Goal: Transaction & Acquisition: Purchase product/service

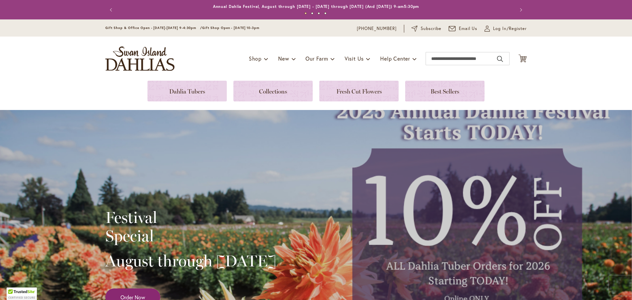
scroll to position [144, 0]
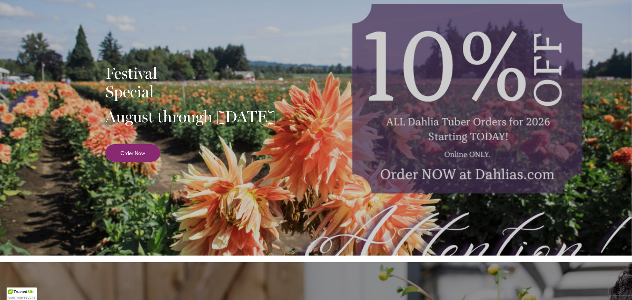
click at [140, 157] on span "Order Now" at bounding box center [133, 153] width 25 height 8
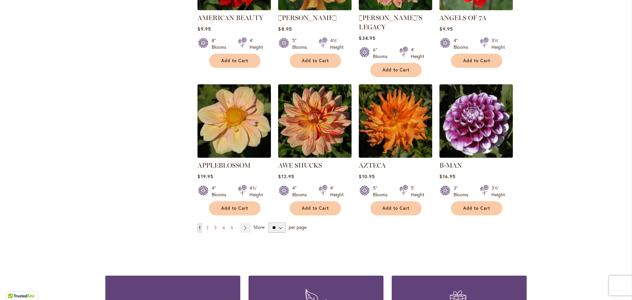
scroll to position [494, 0]
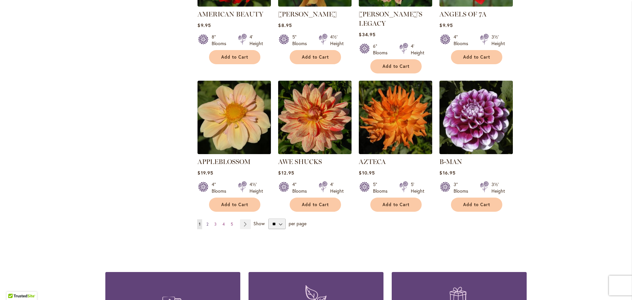
click at [206, 222] on span "2" at bounding box center [207, 224] width 2 height 5
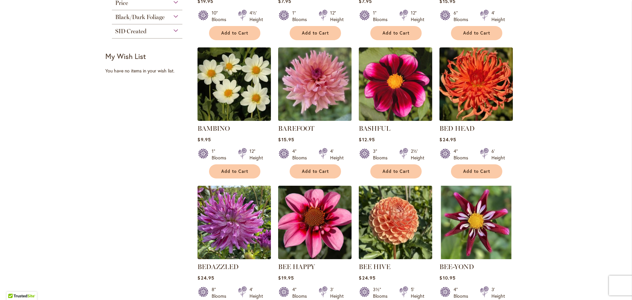
scroll to position [296, 0]
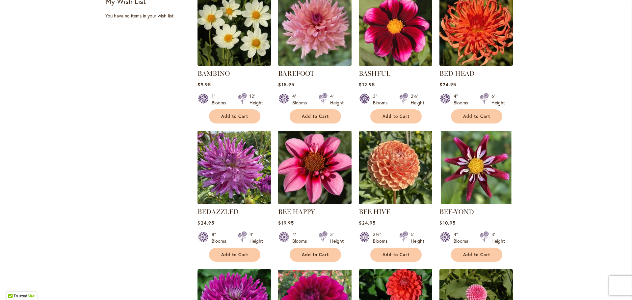
click at [401, 197] on img at bounding box center [395, 167] width 77 height 77
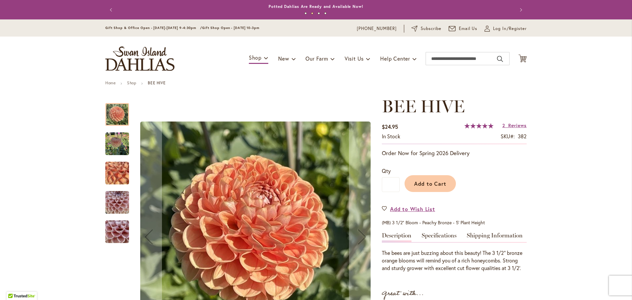
click at [117, 146] on img "BEE HIVE" at bounding box center [117, 144] width 24 height 24
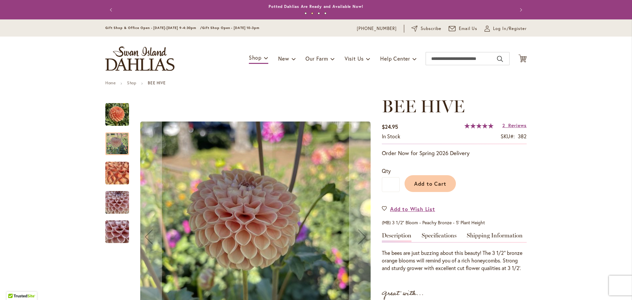
click at [117, 164] on img "BEE HIVE" at bounding box center [117, 173] width 47 height 36
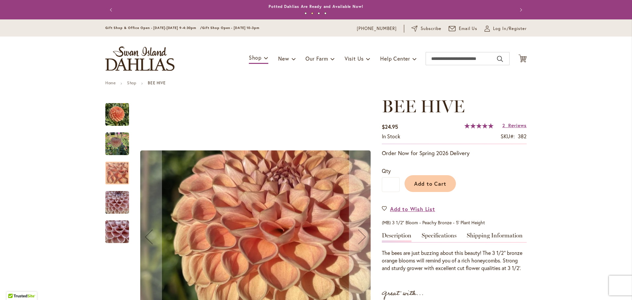
click at [119, 200] on img "BEE HIVE" at bounding box center [117, 203] width 24 height 32
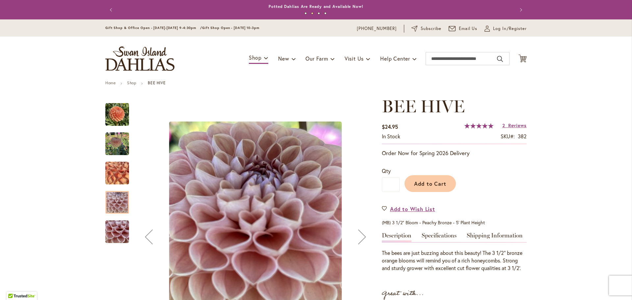
click at [120, 234] on img "BEE HIVE" at bounding box center [117, 232] width 47 height 36
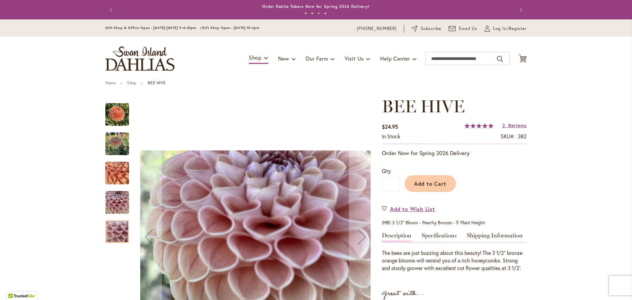
click at [112, 111] on img "BEE HIVE" at bounding box center [117, 115] width 24 height 24
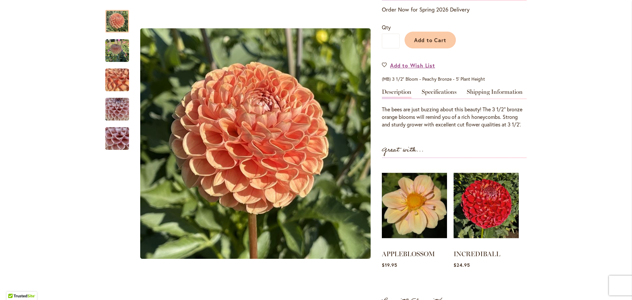
scroll to position [132, 0]
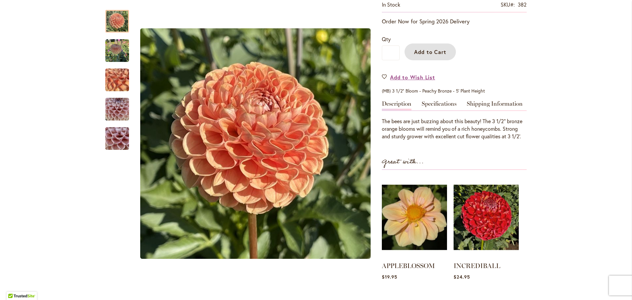
click at [434, 54] on span "Add to Cart" at bounding box center [430, 51] width 33 height 7
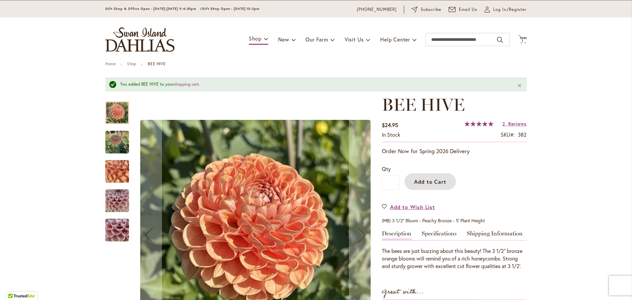
scroll to position [17, 0]
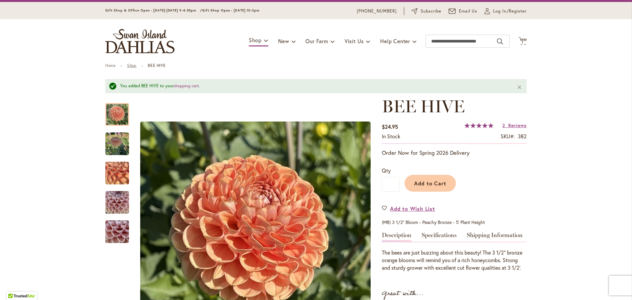
click at [130, 66] on link "Shop" at bounding box center [131, 65] width 9 height 5
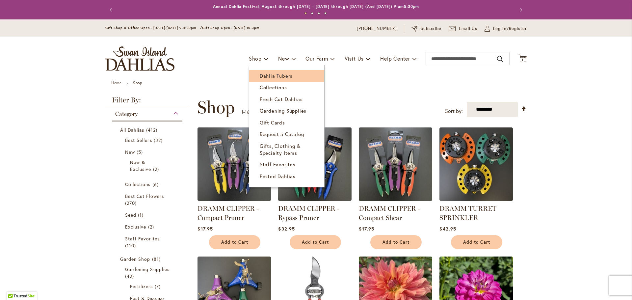
click at [254, 75] on link "Dahlia Tubers" at bounding box center [286, 76] width 75 height 12
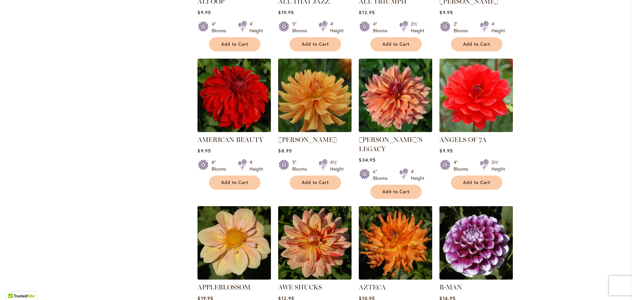
scroll to position [461, 0]
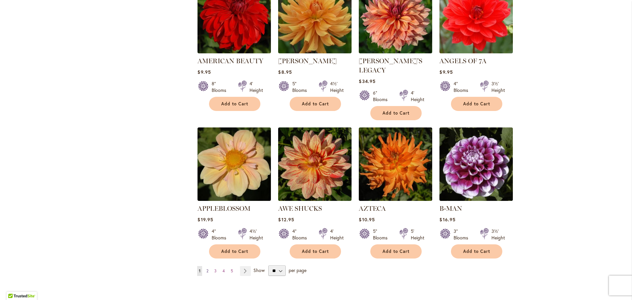
click at [206, 268] on span "2" at bounding box center [207, 270] width 2 height 5
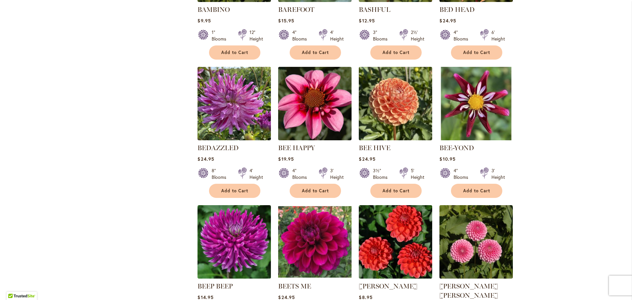
scroll to position [461, 0]
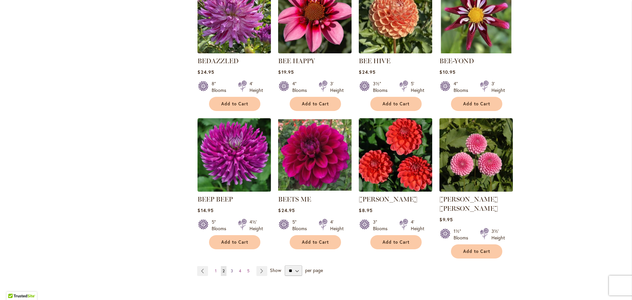
click at [231, 268] on span "3" at bounding box center [232, 270] width 2 height 5
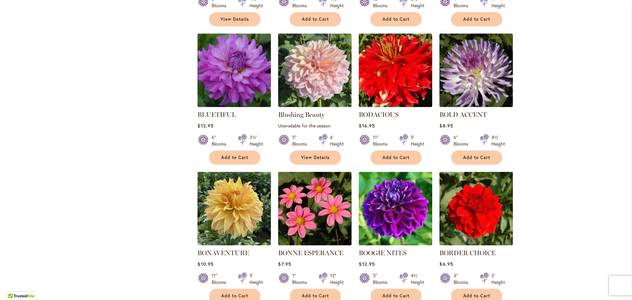
scroll to position [494, 0]
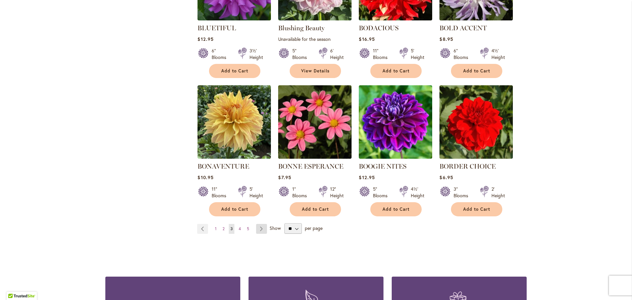
click at [258, 229] on link "Page Next" at bounding box center [261, 229] width 11 height 10
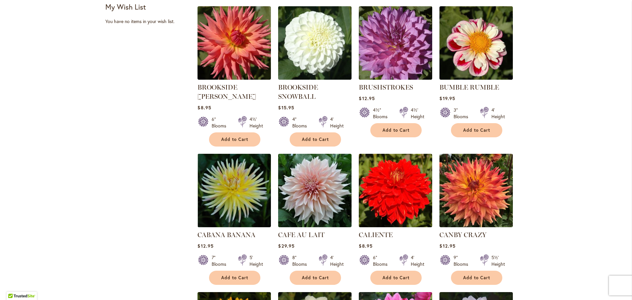
scroll to position [494, 0]
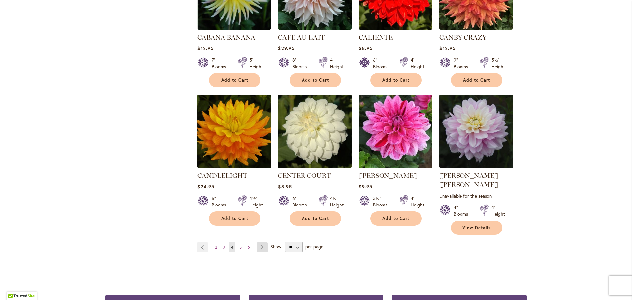
click at [258, 242] on link "Page Next" at bounding box center [262, 247] width 11 height 10
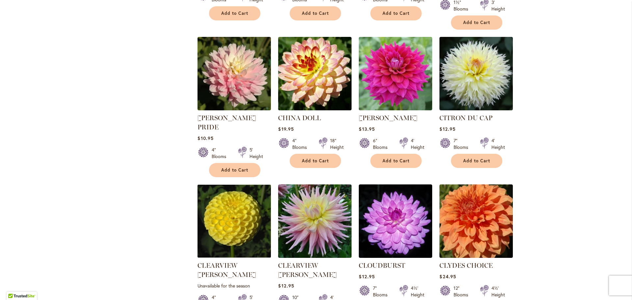
scroll to position [461, 0]
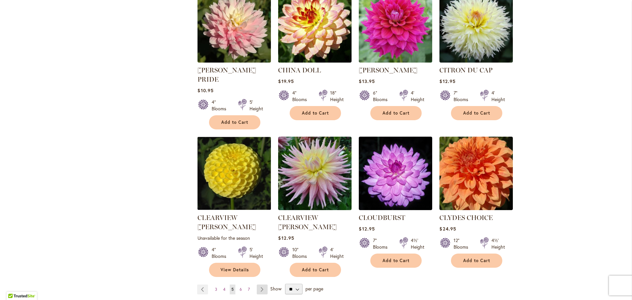
click at [258, 285] on link "Page Next" at bounding box center [262, 290] width 11 height 10
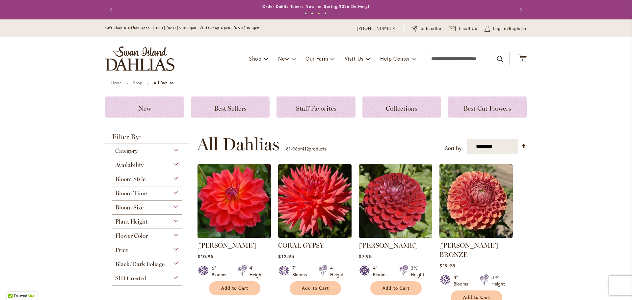
click at [220, 192] on img at bounding box center [234, 201] width 77 height 77
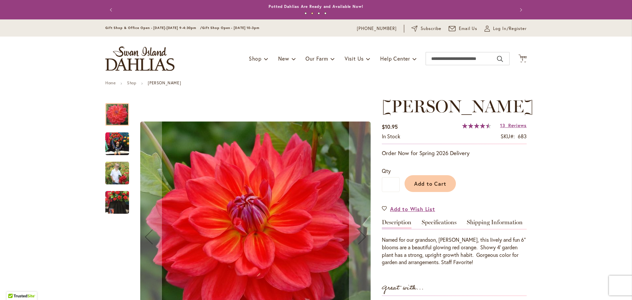
click at [112, 139] on img "COOPER BLAINE" at bounding box center [117, 144] width 24 height 24
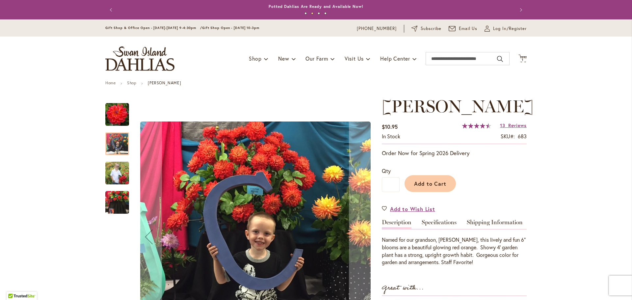
click at [112, 166] on img "COOPER BLAINE" at bounding box center [117, 173] width 24 height 30
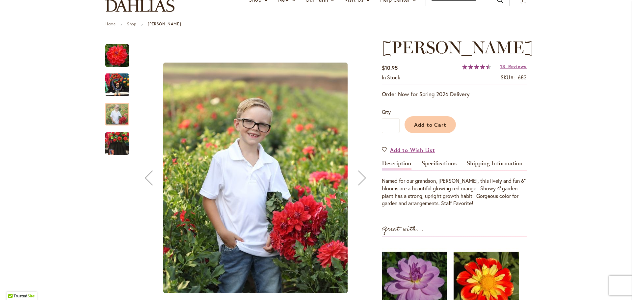
scroll to position [66, 0]
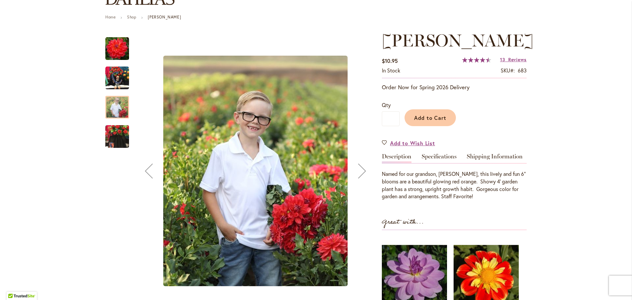
click at [107, 134] on img "COOPER BLAINE" at bounding box center [117, 137] width 24 height 32
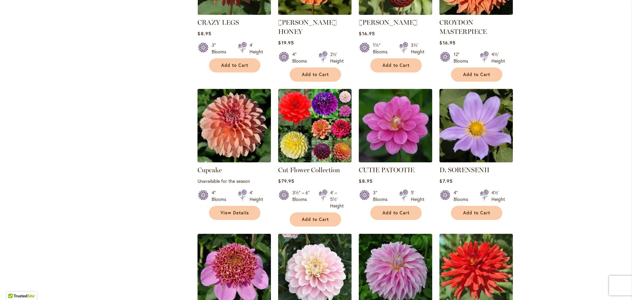
scroll to position [461, 0]
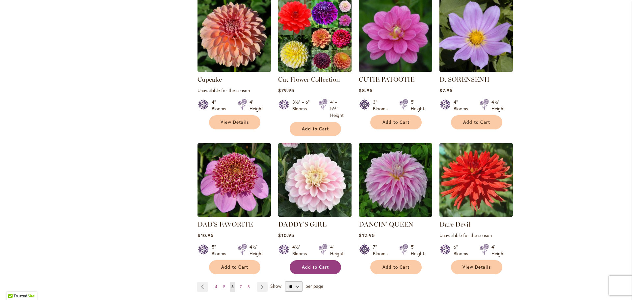
click at [308, 260] on button "Add to Cart" at bounding box center [315, 267] width 51 height 14
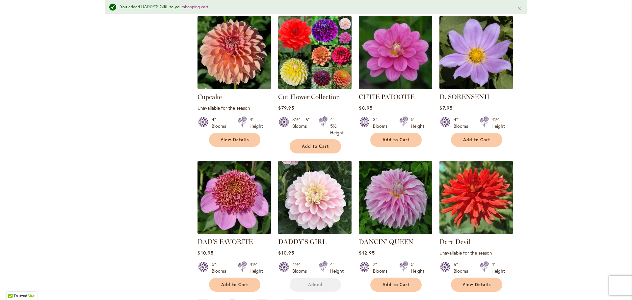
scroll to position [478, 0]
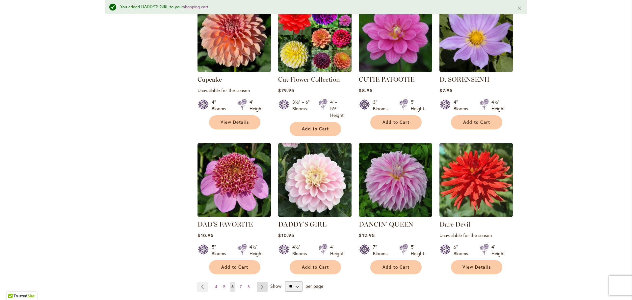
click at [257, 282] on link "Page Next" at bounding box center [262, 287] width 11 height 10
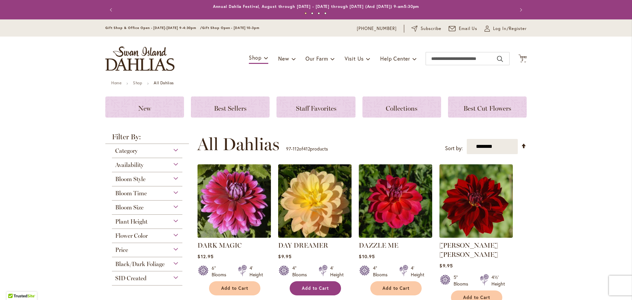
click at [314, 286] on span "Add to Cart" at bounding box center [315, 288] width 27 height 6
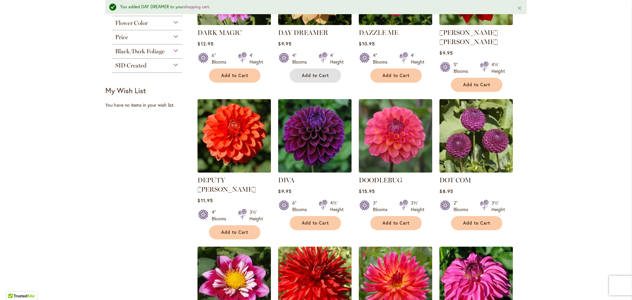
scroll to position [231, 0]
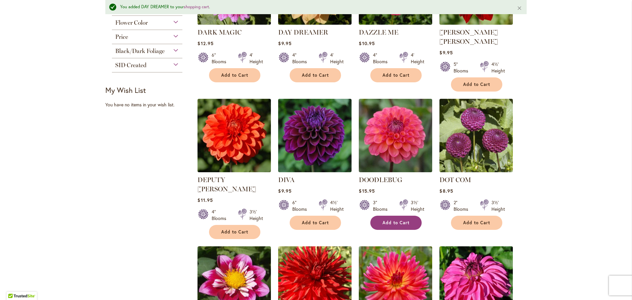
click at [402, 216] on button "Add to Cart" at bounding box center [395, 223] width 51 height 14
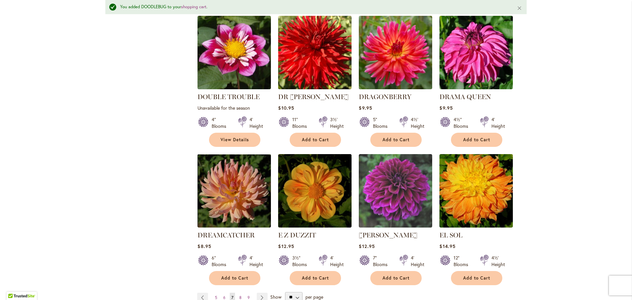
scroll to position [527, 0]
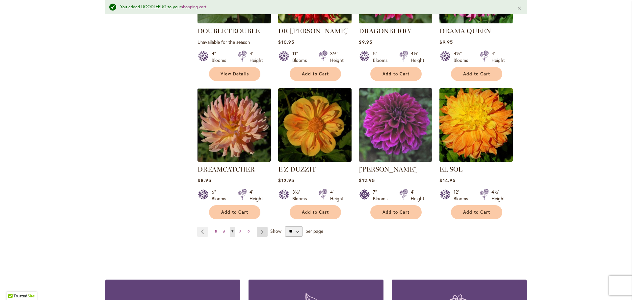
click at [261, 227] on link "Page Next" at bounding box center [262, 232] width 11 height 10
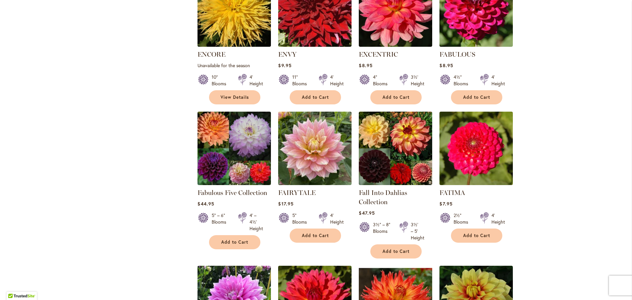
scroll to position [527, 0]
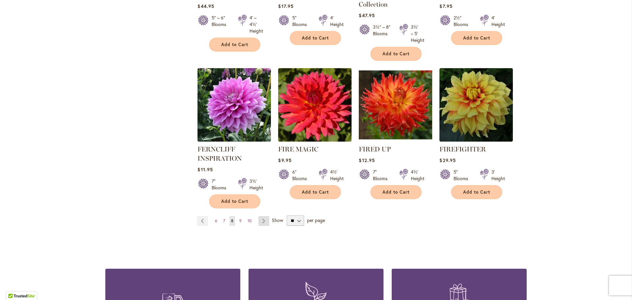
click at [261, 219] on link "Page Next" at bounding box center [263, 221] width 11 height 10
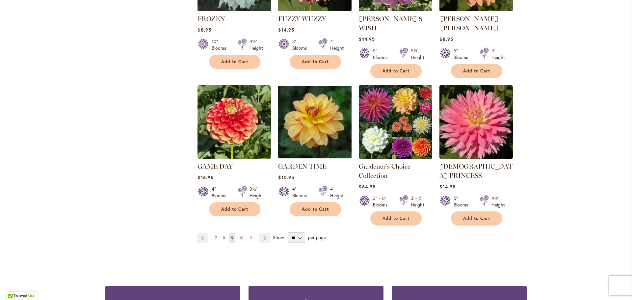
scroll to position [527, 0]
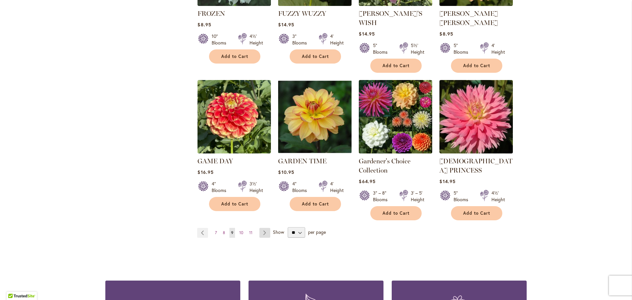
click at [263, 228] on link "Page Next" at bounding box center [264, 233] width 11 height 10
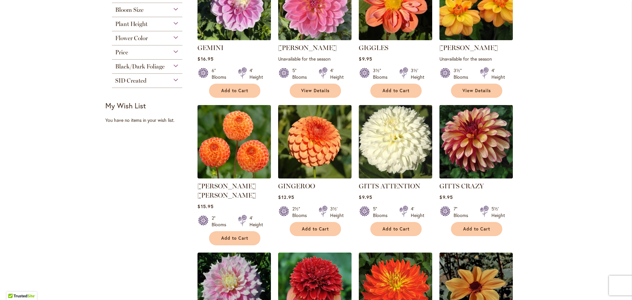
scroll to position [99, 0]
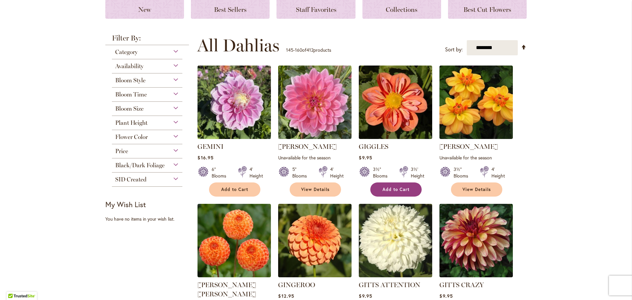
click at [408, 191] on button "Add to Cart" at bounding box center [395, 189] width 51 height 14
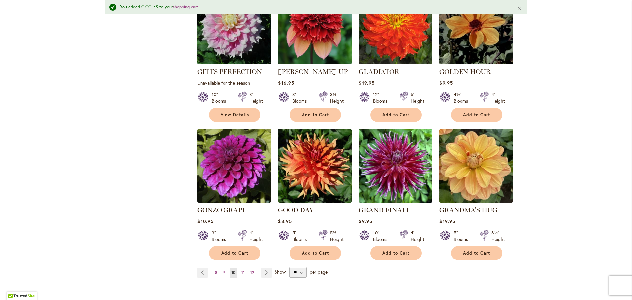
scroll to position [478, 0]
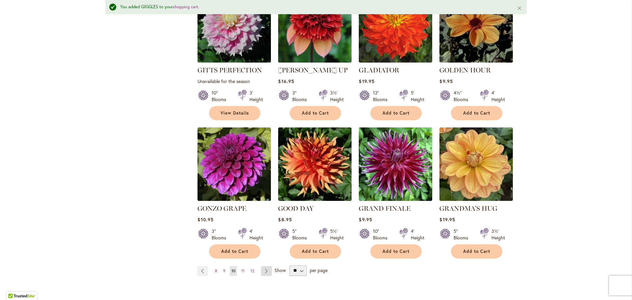
click at [267, 266] on link "Page Next" at bounding box center [266, 271] width 11 height 10
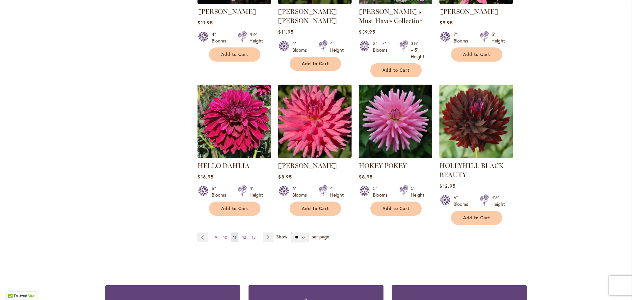
scroll to position [593, 0]
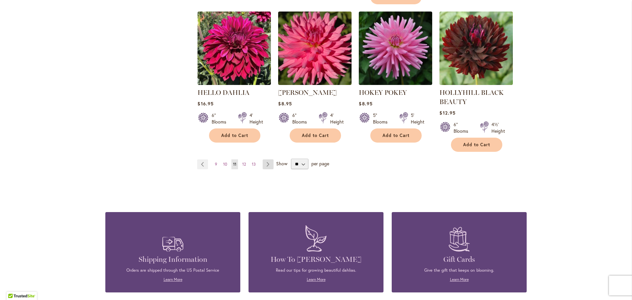
click at [266, 163] on link "Page Next" at bounding box center [268, 164] width 11 height 10
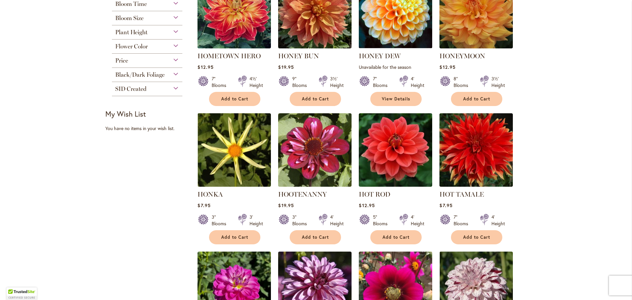
scroll to position [198, 0]
